Goal: Task Accomplishment & Management: Complete application form

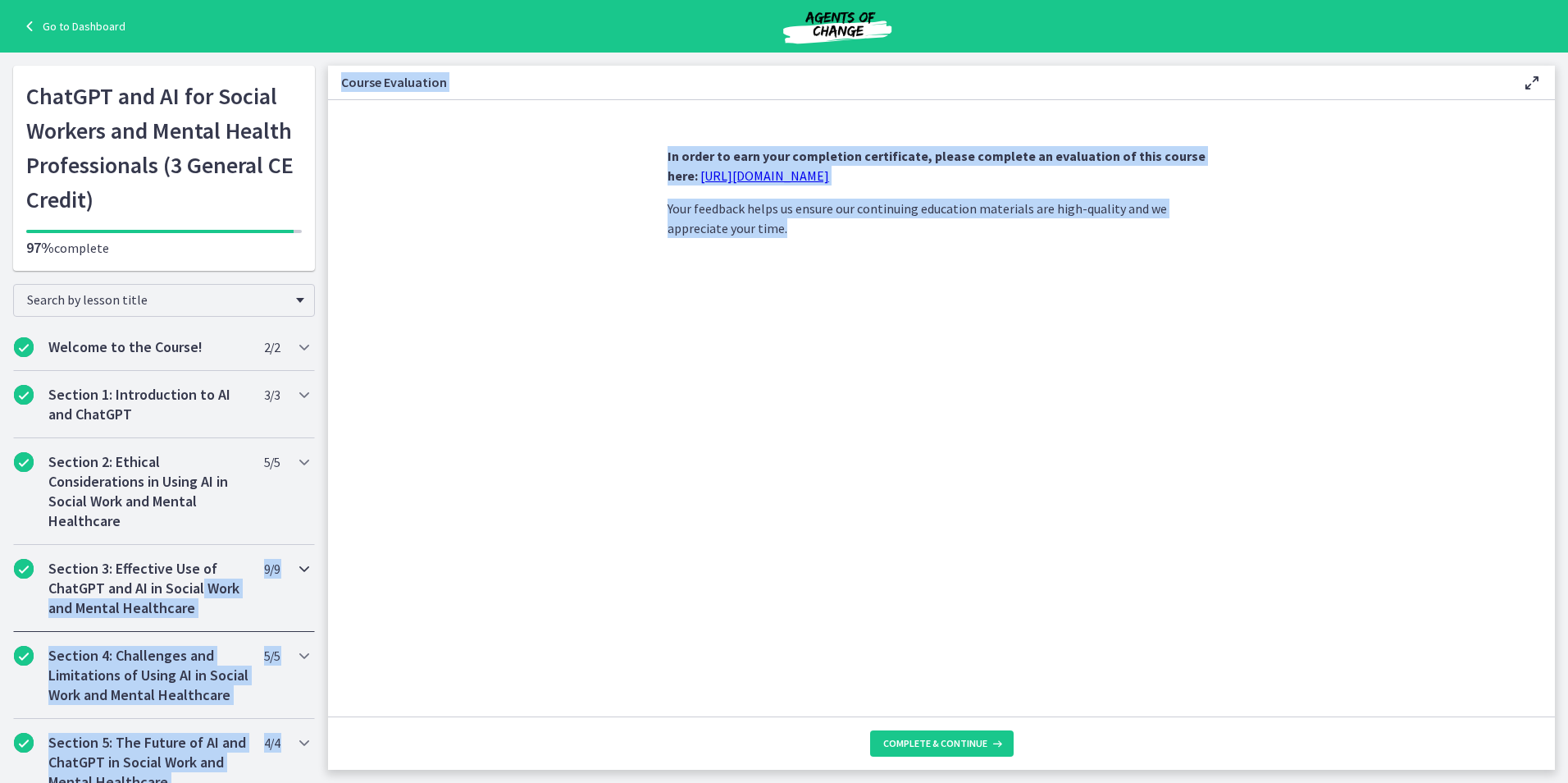
drag, startPoint x: 329, startPoint y: 289, endPoint x: 305, endPoint y: 594, distance: 305.9
click at [305, 594] on div "Go to Dashboard Go to Dashboard ChatGPT and AI for Social Workers and Mental He…" at bounding box center [784, 418] width 1568 height 730
drag, startPoint x: 305, startPoint y: 594, endPoint x: 555, endPoint y: 543, distance: 255.1
click at [555, 543] on section "In order to earn your completion certificate, please complete an evaluation of …" at bounding box center [941, 407] width 1227 height 616
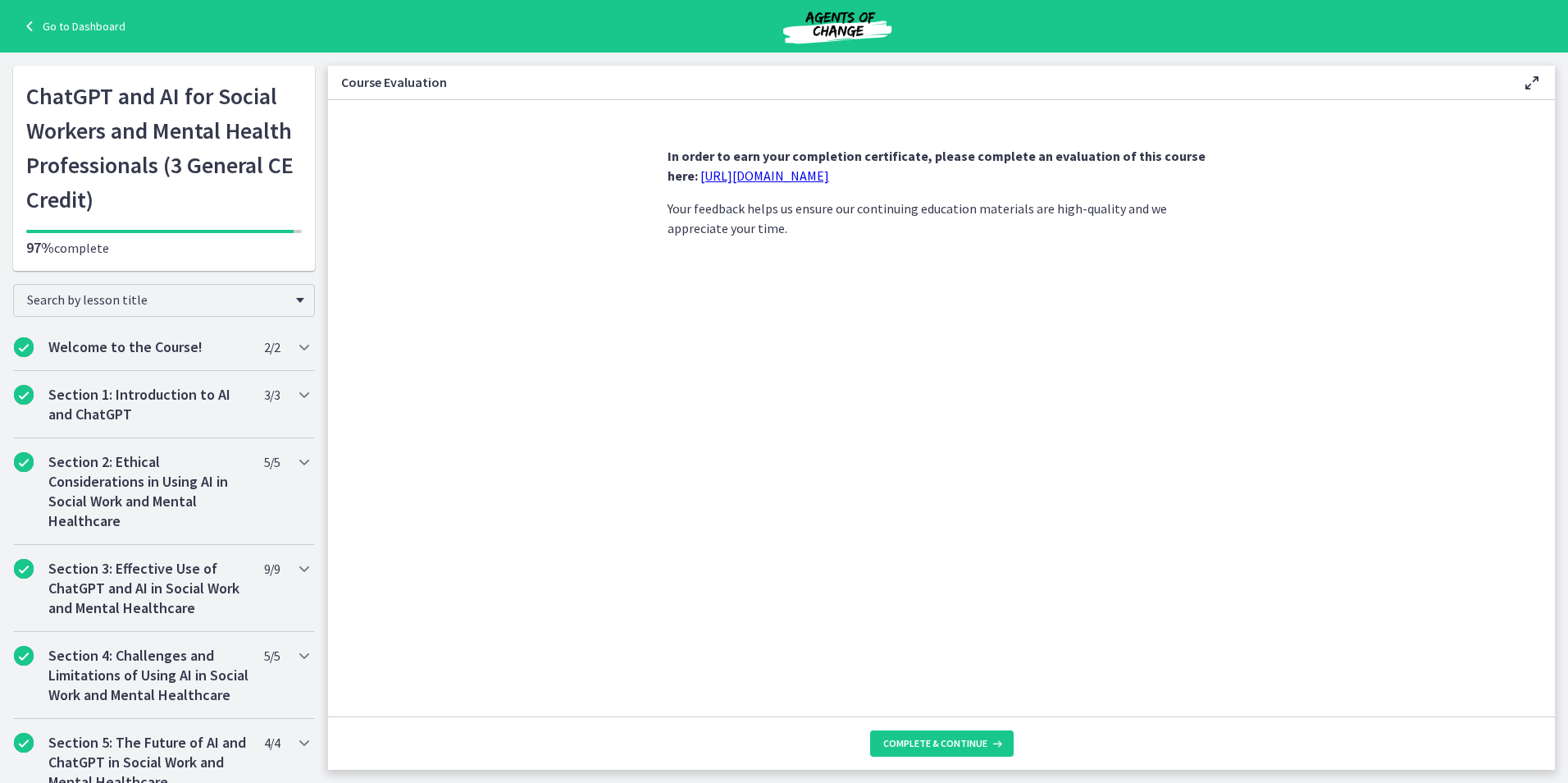
scroll to position [615, 0]
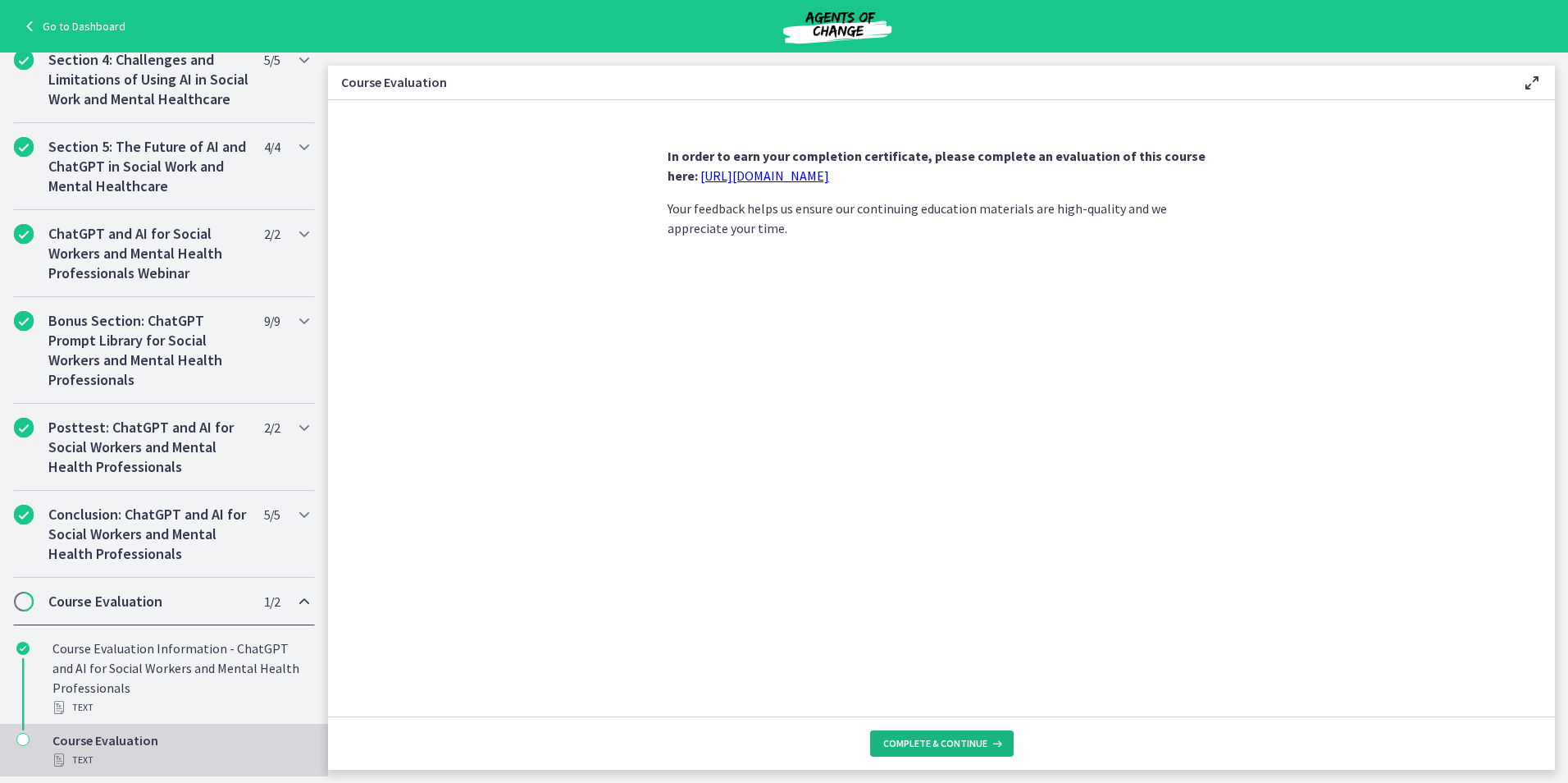
click at [925, 743] on span "Complete & continue" at bounding box center [935, 743] width 104 height 13
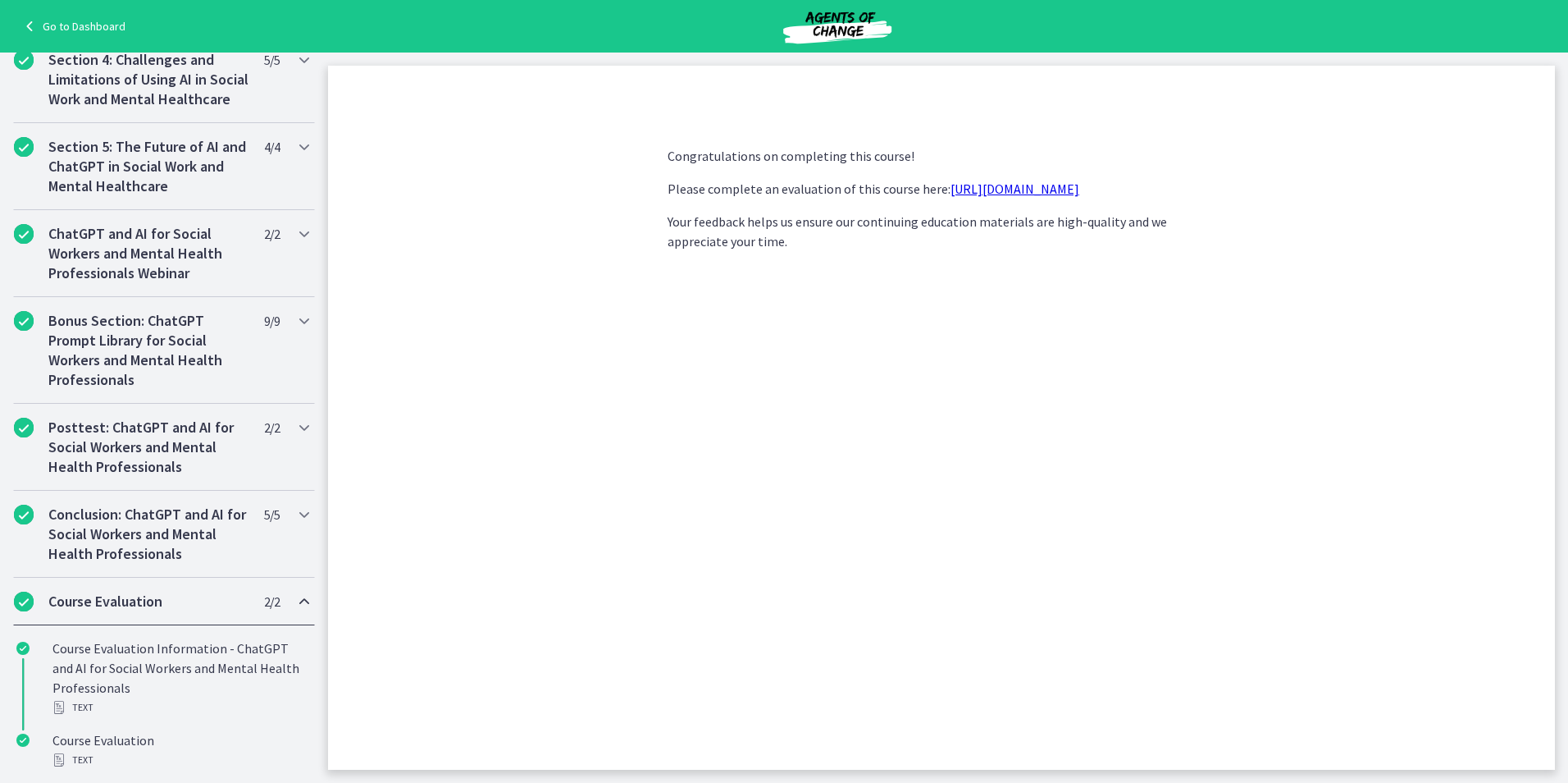
click at [1046, 192] on link "[URL][DOMAIN_NAME]" at bounding box center [1015, 189] width 129 height 16
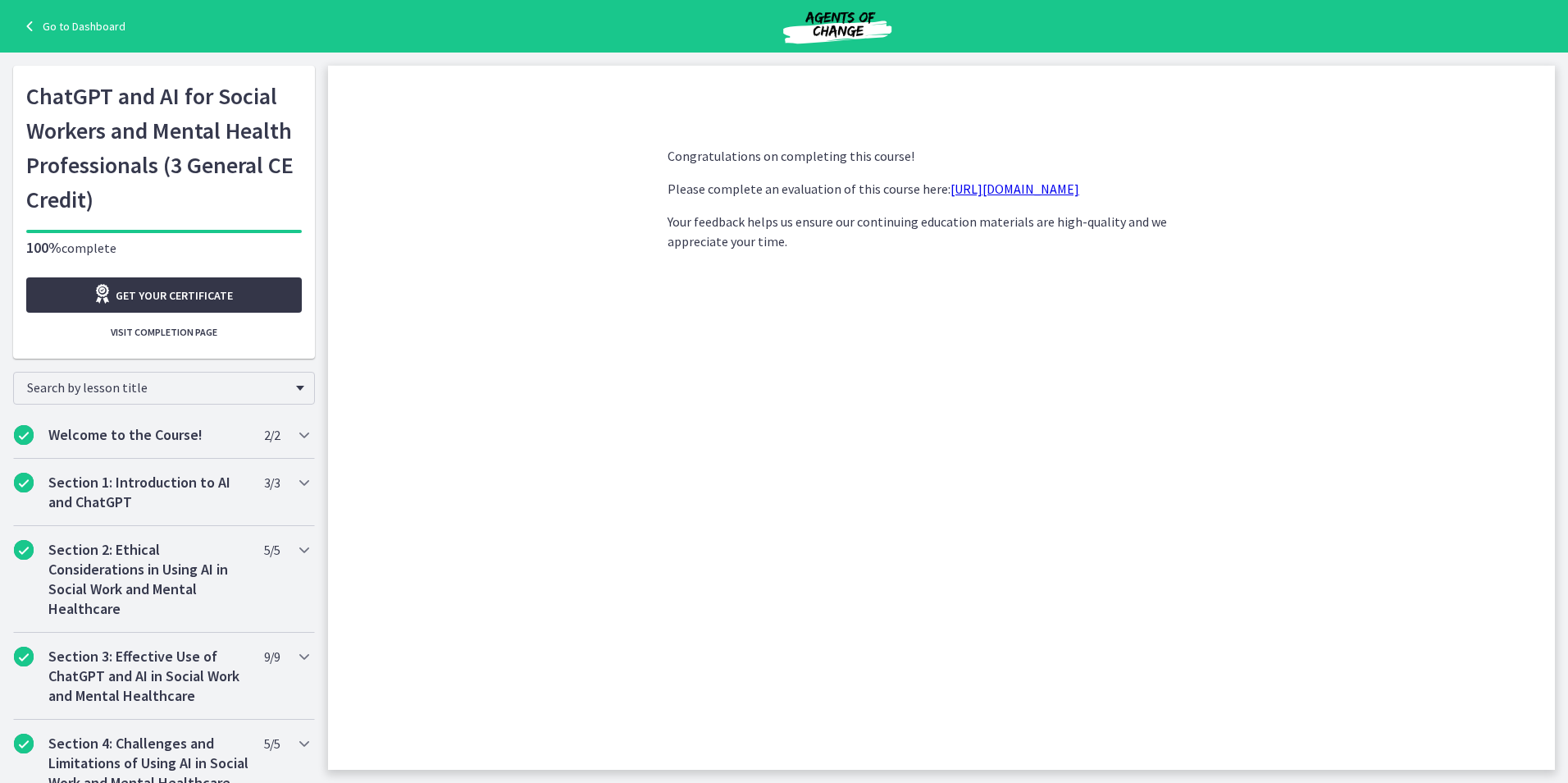
click at [228, 285] on link "Get your certificate" at bounding box center [164, 295] width 276 height 35
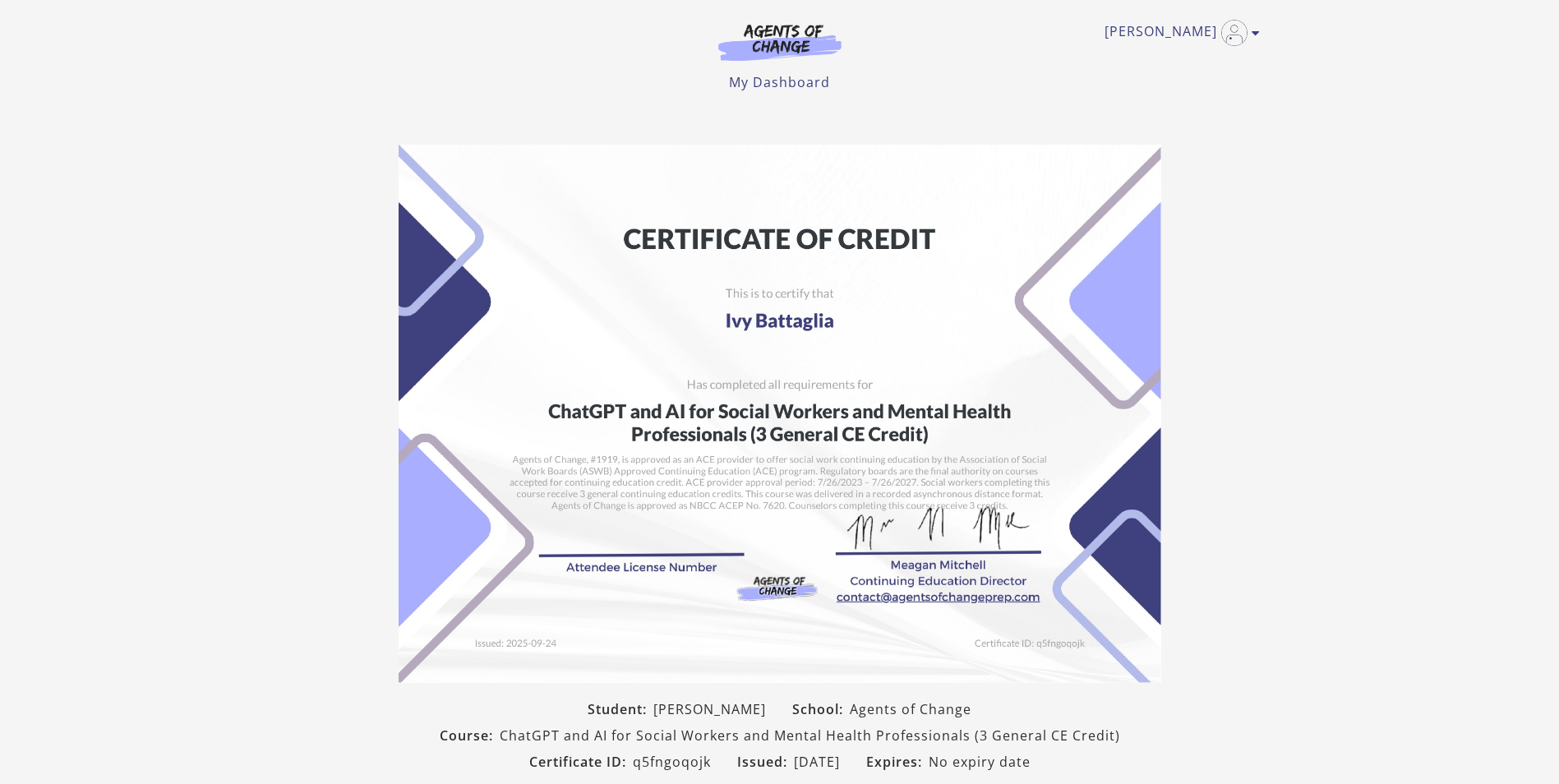
scroll to position [173, 0]
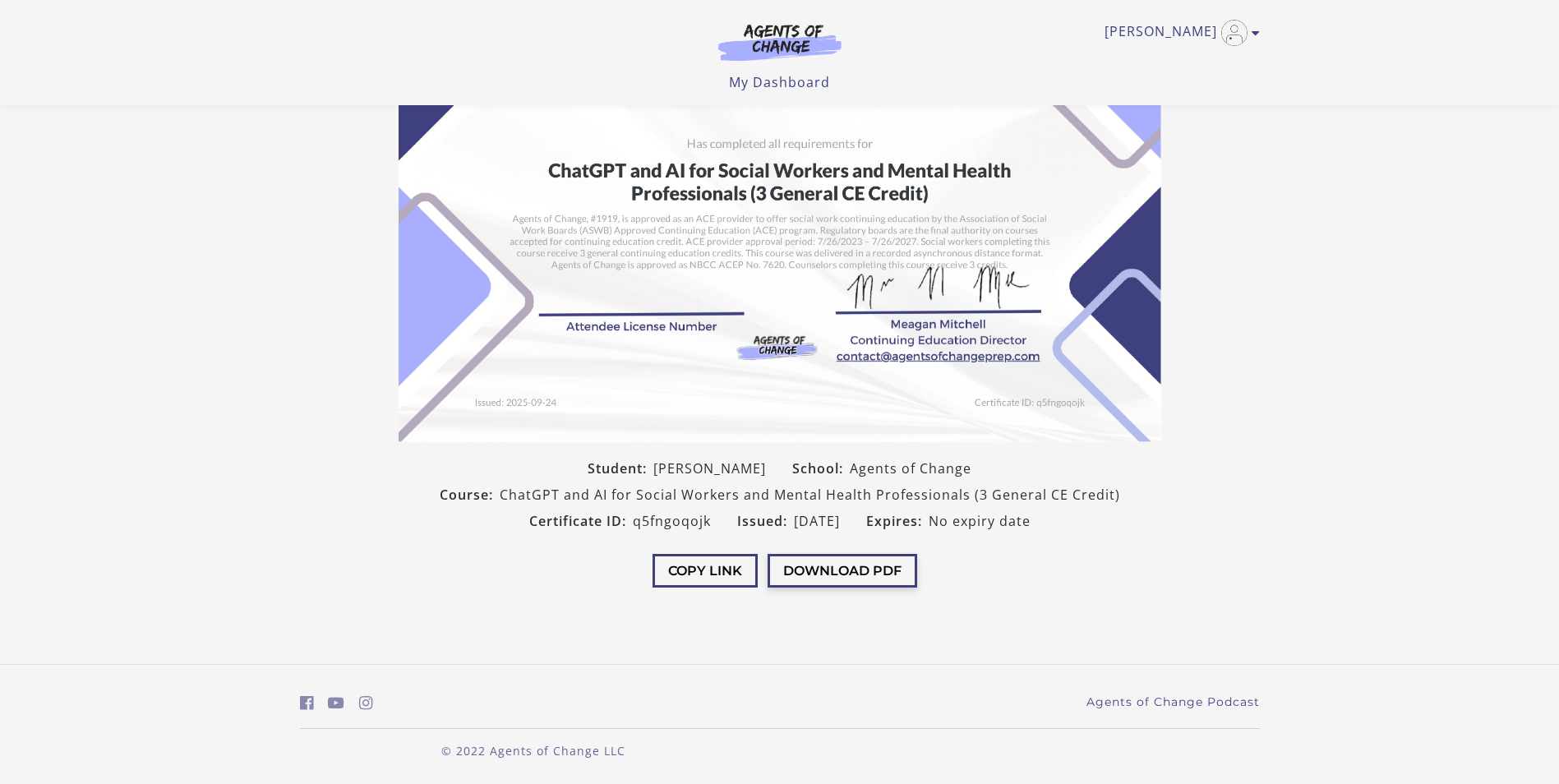
click at [833, 569] on button "Download PDF" at bounding box center [841, 570] width 149 height 34
